Goal: Information Seeking & Learning: Learn about a topic

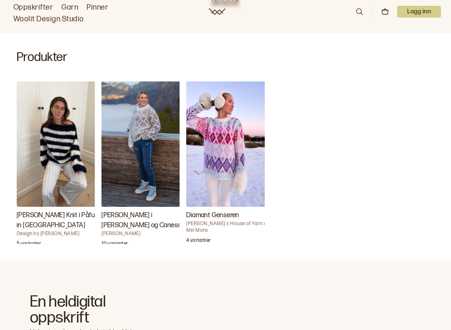
scroll to position [256, 0]
click at [69, 122] on img "Anna Olympia Knit i Påfugl in Paris" at bounding box center [58, 144] width 83 height 125
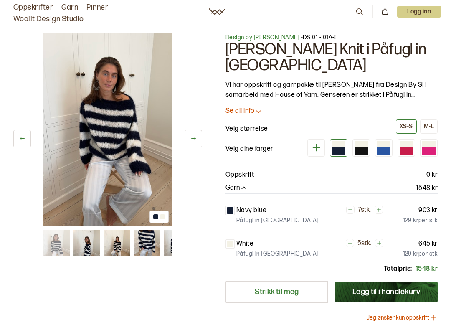
click at [197, 137] on button at bounding box center [193, 139] width 18 height 18
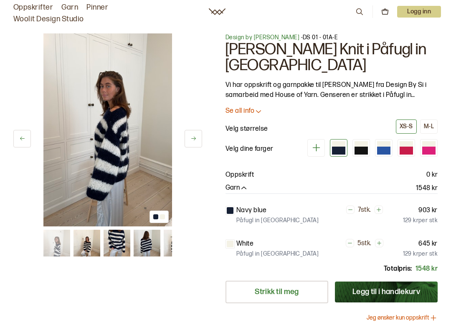
click at [199, 138] on button at bounding box center [193, 139] width 18 height 18
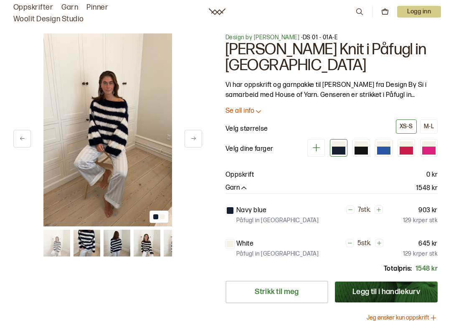
click at [201, 134] on button at bounding box center [193, 139] width 18 height 18
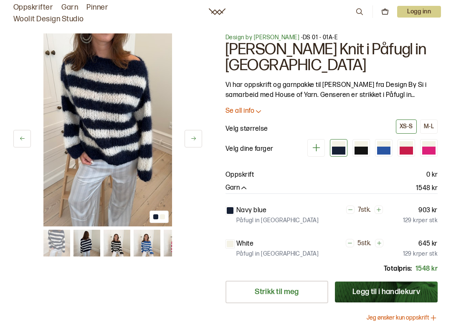
click at [197, 145] on button at bounding box center [193, 139] width 18 height 18
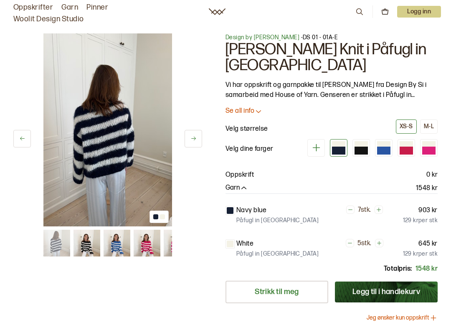
click at [201, 141] on button at bounding box center [193, 139] width 18 height 18
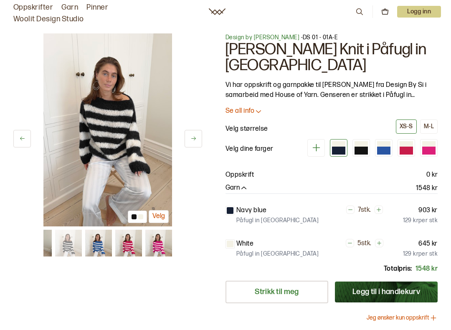
click at [195, 142] on button at bounding box center [193, 139] width 18 height 18
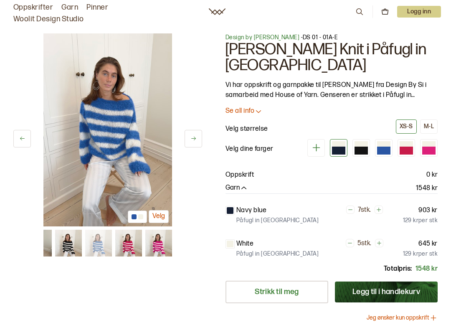
click at [200, 139] on button at bounding box center [193, 139] width 18 height 18
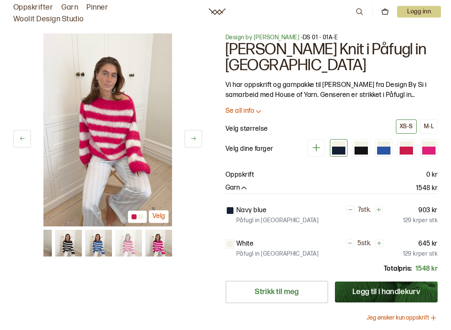
click at [200, 139] on button at bounding box center [193, 139] width 18 height 18
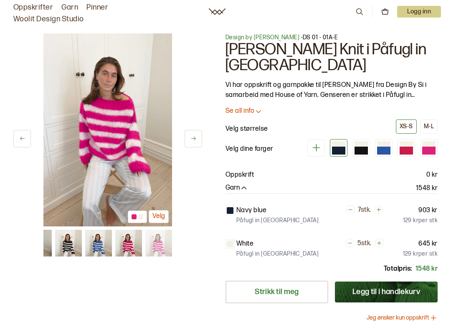
click at [202, 134] on button at bounding box center [193, 139] width 18 height 18
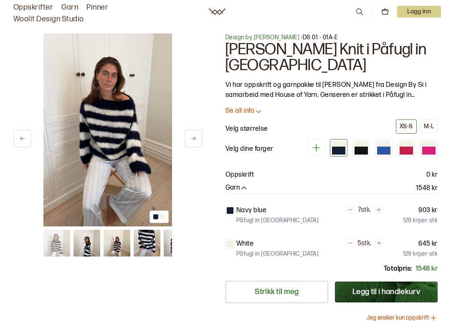
click at [206, 141] on div "1 av 9 1 av 9 Design by Si - DS 01 - 01A-E [PERSON_NAME] i Påfugl in [GEOGRAPHI…" at bounding box center [225, 229] width 451 height 424
